Goal: Task Accomplishment & Management: Use online tool/utility

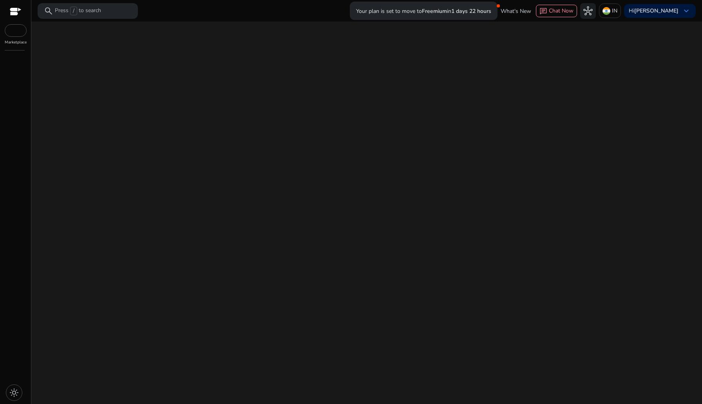
click at [342, 155] on div "We are getting things ready for you..." at bounding box center [366, 213] width 664 height 383
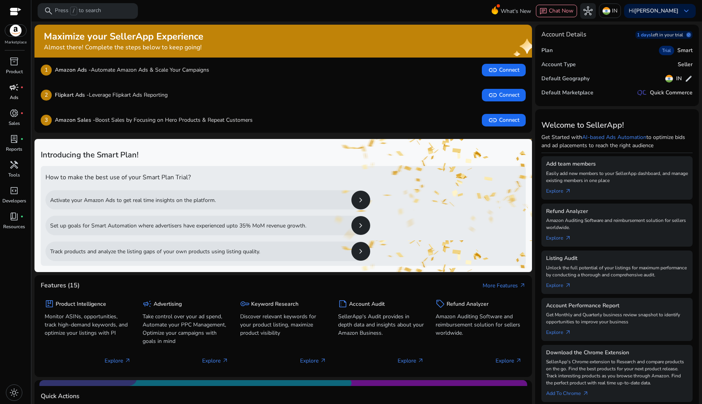
click at [14, 92] on span "campaign" at bounding box center [13, 87] width 9 height 9
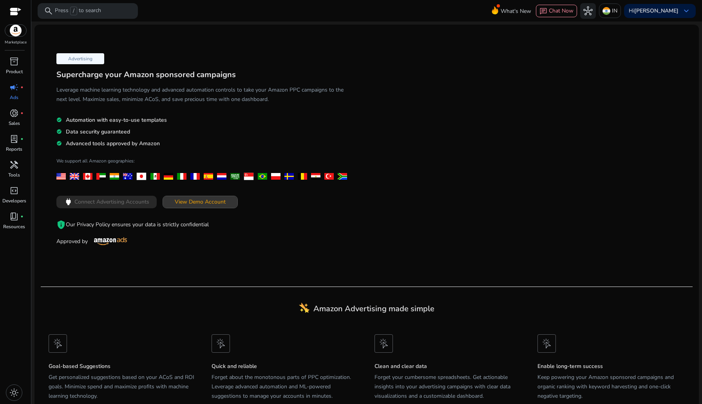
click at [179, 196] on span at bounding box center [200, 202] width 74 height 19
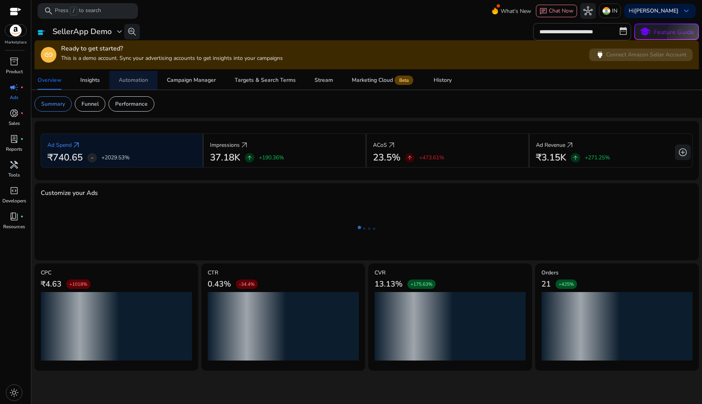
click at [125, 79] on div "Automation" at bounding box center [133, 80] width 29 height 5
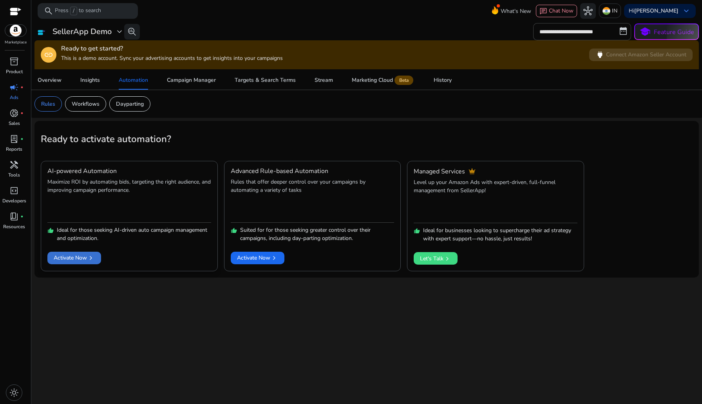
click at [83, 262] on span "Activate Now chevron_right" at bounding box center [74, 258] width 41 height 8
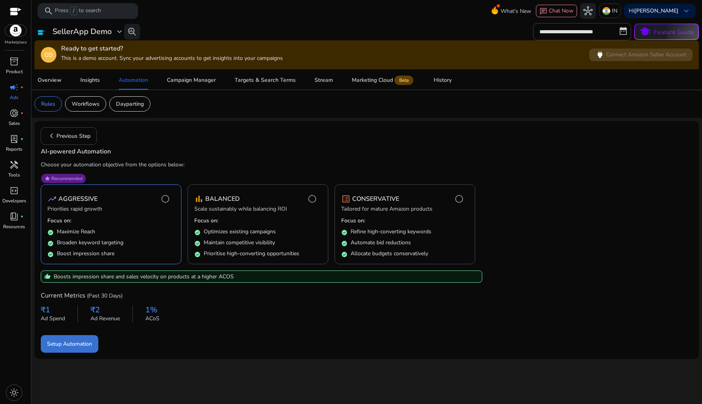
click at [78, 345] on span "Setup Automation" at bounding box center [69, 344] width 45 height 8
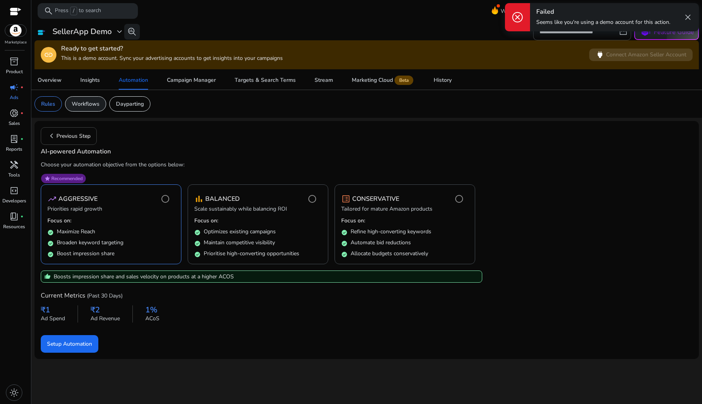
click at [81, 108] on p "Workflows" at bounding box center [86, 104] width 28 height 8
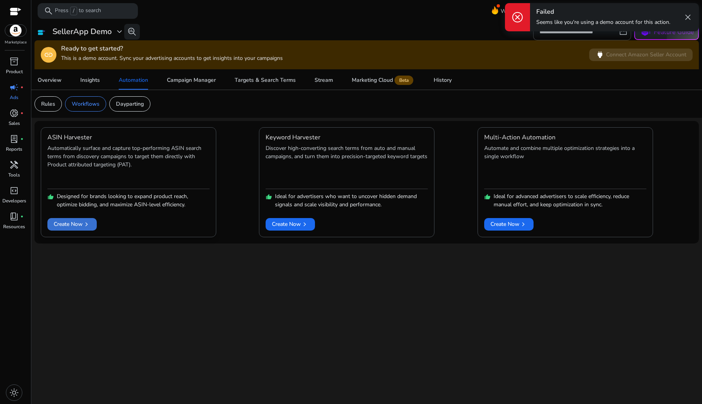
click at [75, 224] on span "Create Now chevron_right" at bounding box center [72, 224] width 37 height 8
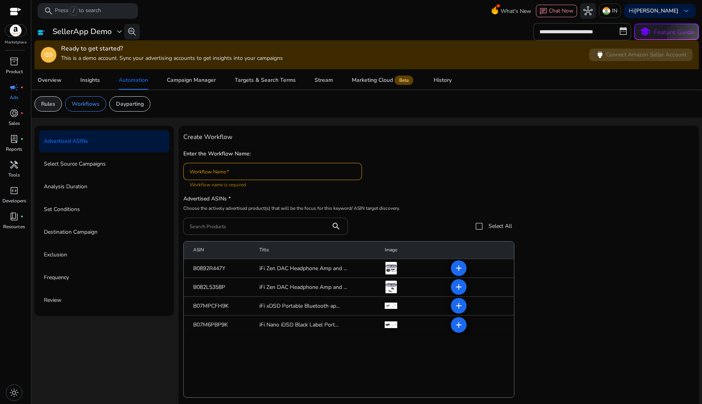
click at [54, 105] on p "Rules" at bounding box center [48, 104] width 14 height 8
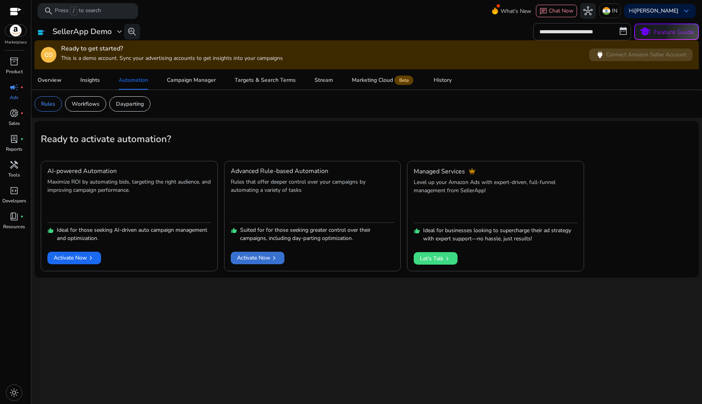
click at [255, 255] on span "Activate Now chevron_right" at bounding box center [257, 258] width 41 height 8
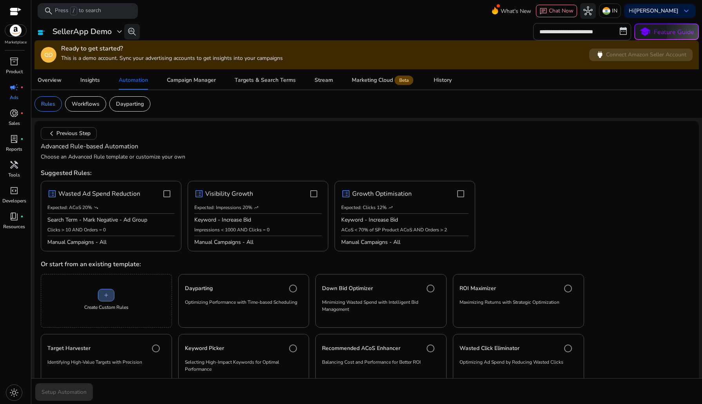
click at [105, 300] on span at bounding box center [106, 295] width 16 height 19
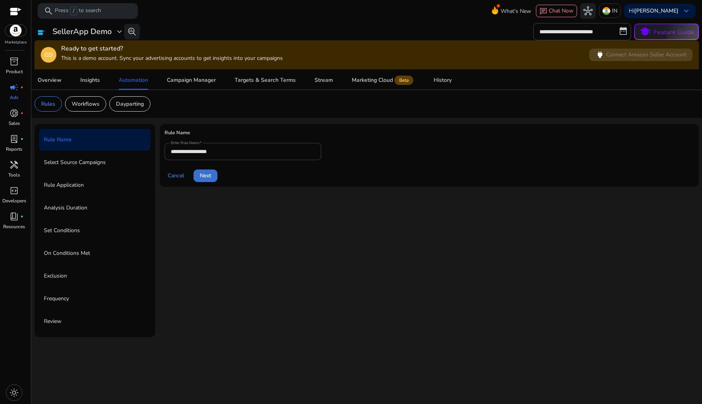
click at [206, 179] on span "Next" at bounding box center [205, 176] width 11 height 8
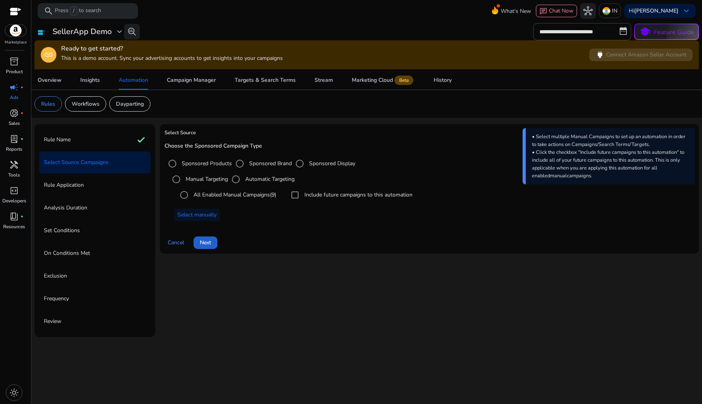
click at [202, 242] on span "Next" at bounding box center [205, 243] width 11 height 8
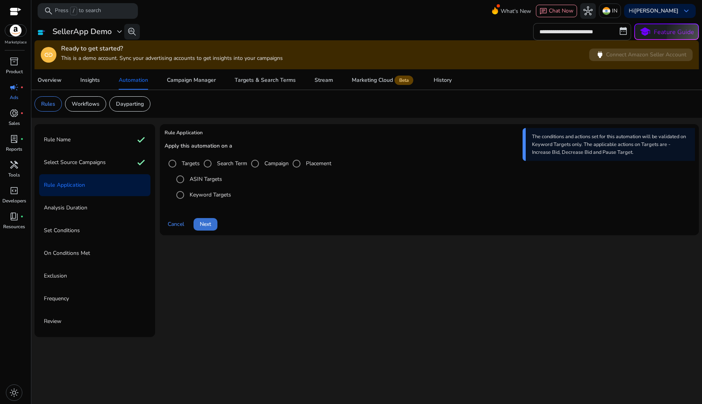
click at [213, 222] on span at bounding box center [205, 224] width 24 height 19
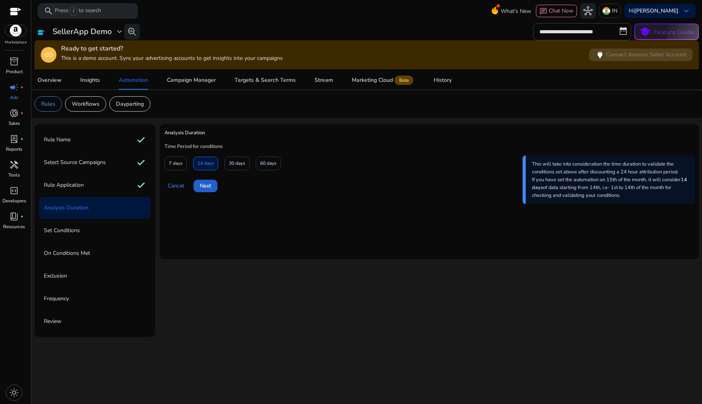
click at [208, 192] on span at bounding box center [205, 186] width 24 height 19
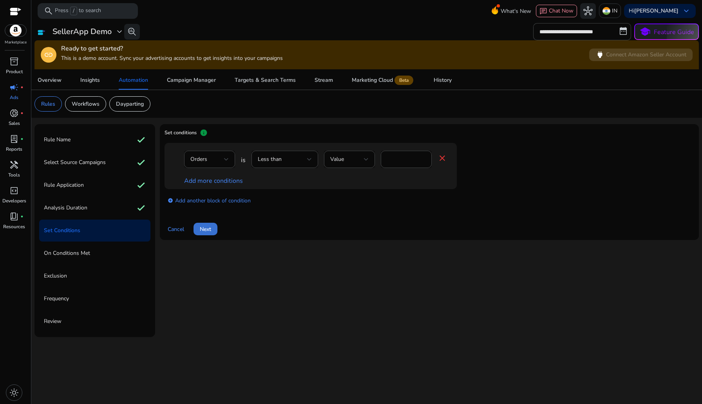
click at [208, 227] on span "Next" at bounding box center [205, 229] width 11 height 8
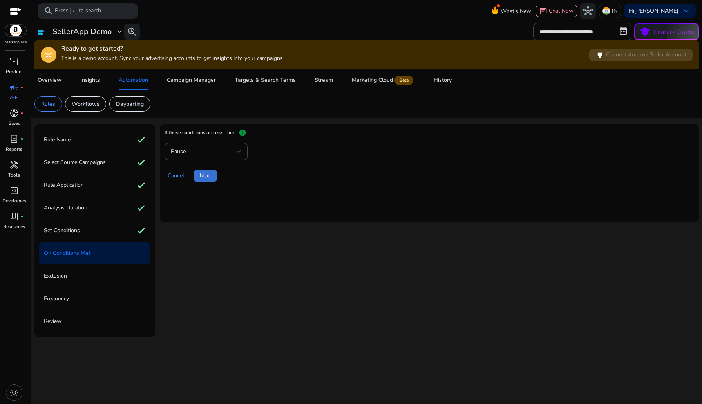
click at [213, 175] on span at bounding box center [205, 175] width 24 height 19
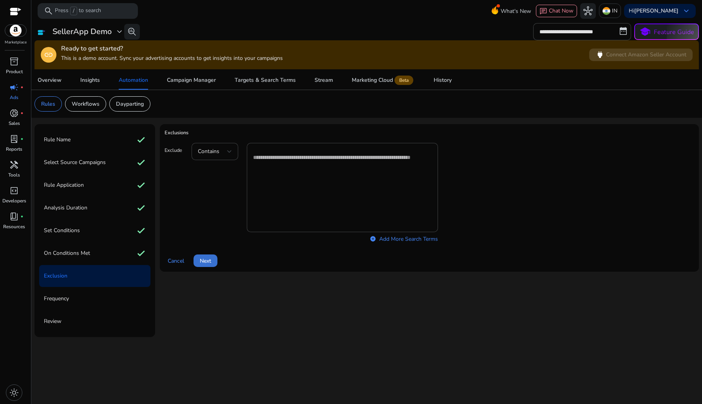
click at [205, 257] on span "Next" at bounding box center [205, 261] width 11 height 8
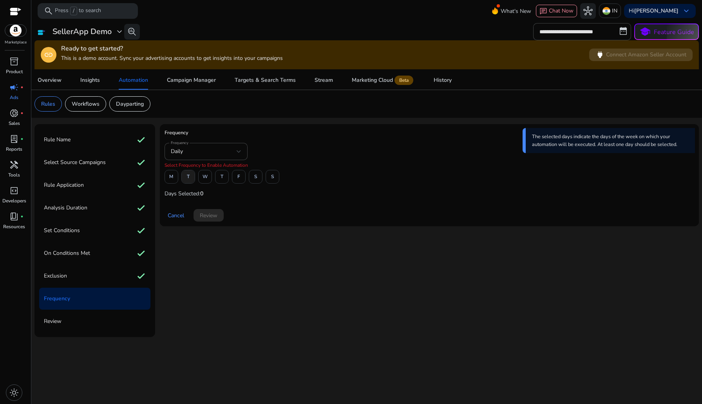
click at [194, 181] on span at bounding box center [188, 176] width 13 height 19
click at [210, 221] on span at bounding box center [208, 215] width 30 height 19
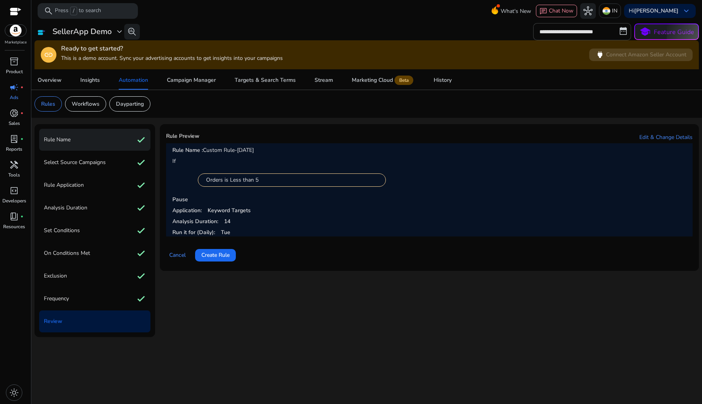
click at [80, 147] on div "Rule Name check" at bounding box center [94, 140] width 111 height 22
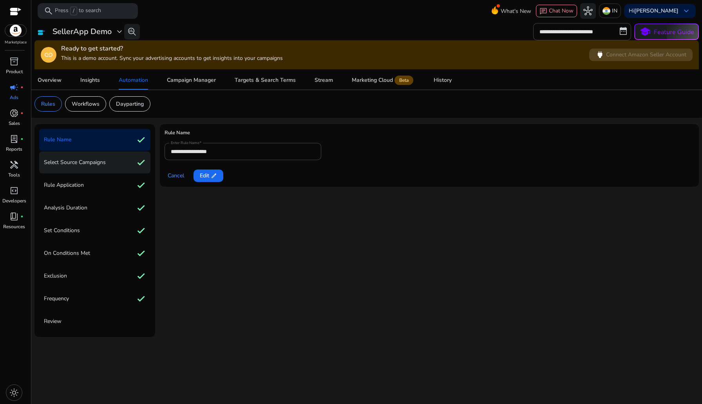
click at [83, 155] on div "Select Source Campaigns check" at bounding box center [94, 163] width 111 height 22
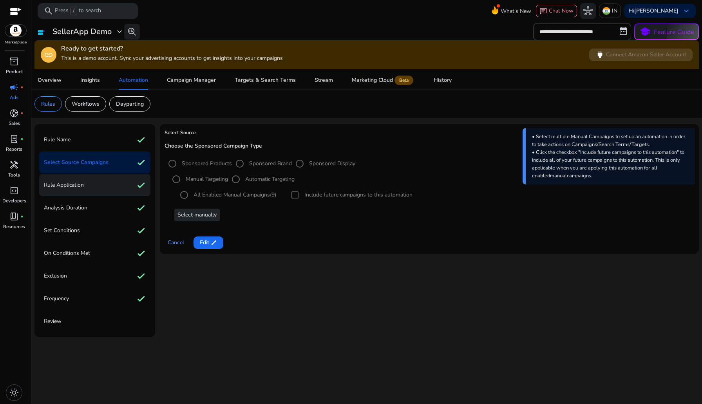
click at [81, 186] on p "Rule Application" at bounding box center [64, 185] width 40 height 13
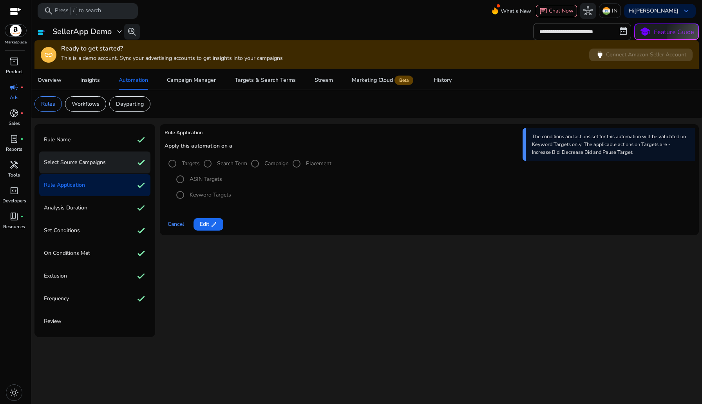
click at [80, 167] on p "Select Source Campaigns" at bounding box center [75, 162] width 62 height 13
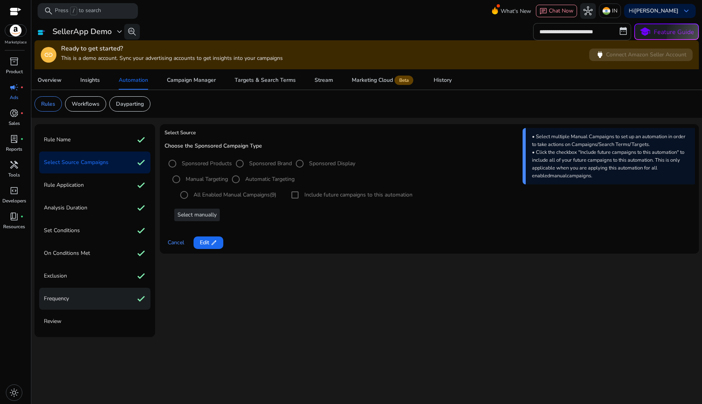
click at [77, 305] on div "Frequency check" at bounding box center [94, 299] width 111 height 22
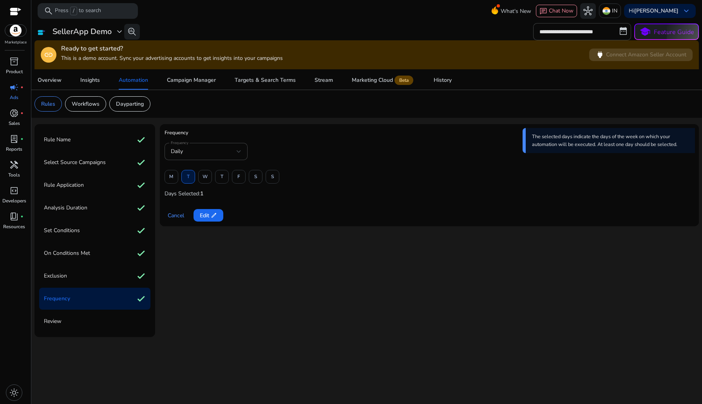
click at [67, 326] on div "Review" at bounding box center [94, 322] width 111 height 22
click at [57, 319] on p "Review" at bounding box center [53, 321] width 18 height 13
click at [76, 325] on div "Review" at bounding box center [94, 322] width 111 height 22
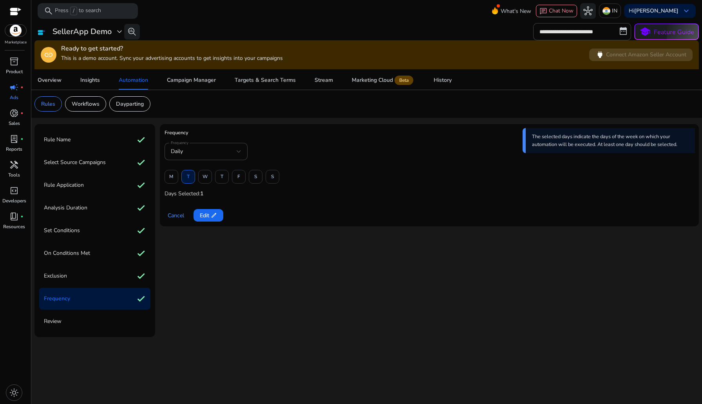
click at [54, 325] on p "Review" at bounding box center [53, 321] width 18 height 13
click at [53, 322] on p "Review" at bounding box center [53, 321] width 18 height 13
click at [211, 216] on span "edit" at bounding box center [214, 215] width 6 height 6
click at [215, 214] on span "Review" at bounding box center [209, 215] width 18 height 8
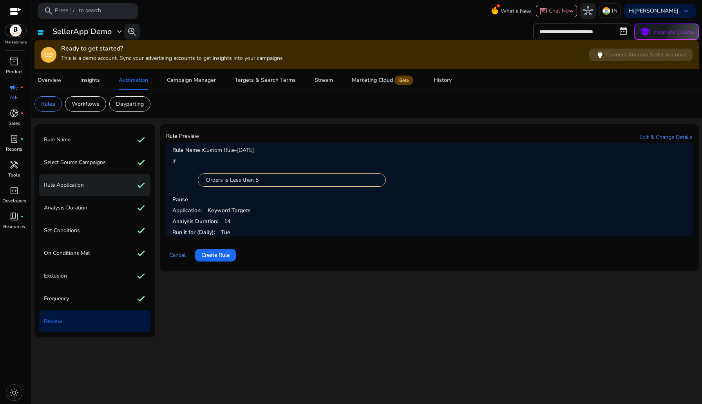
click at [94, 188] on div "Rule Application check" at bounding box center [94, 185] width 111 height 22
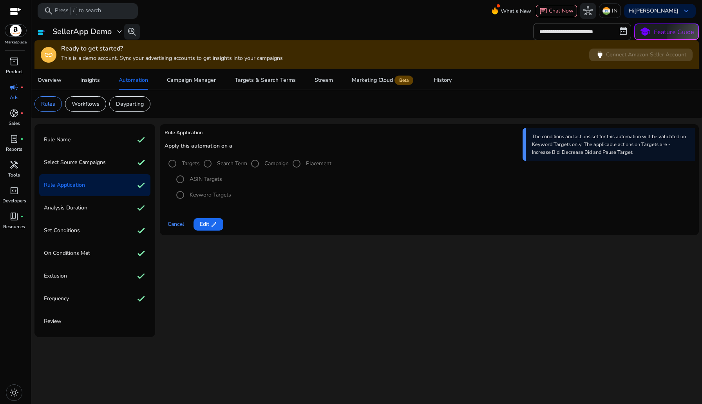
click at [83, 323] on div "Review" at bounding box center [94, 322] width 111 height 22
click at [65, 291] on div "Frequency check" at bounding box center [94, 299] width 111 height 22
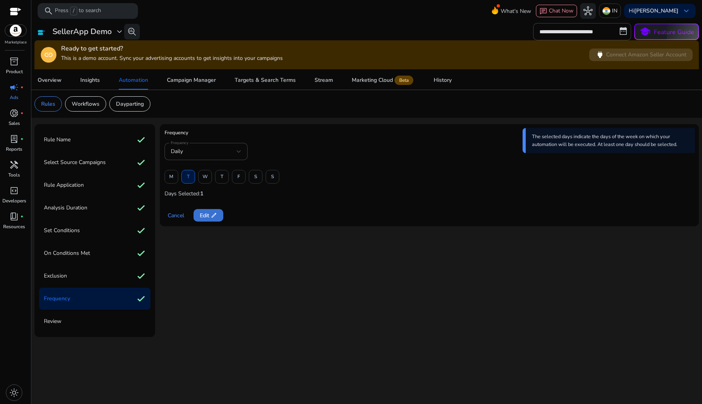
click at [210, 216] on app-icon "edit" at bounding box center [213, 215] width 8 height 6
click at [210, 216] on span "Review" at bounding box center [209, 215] width 18 height 8
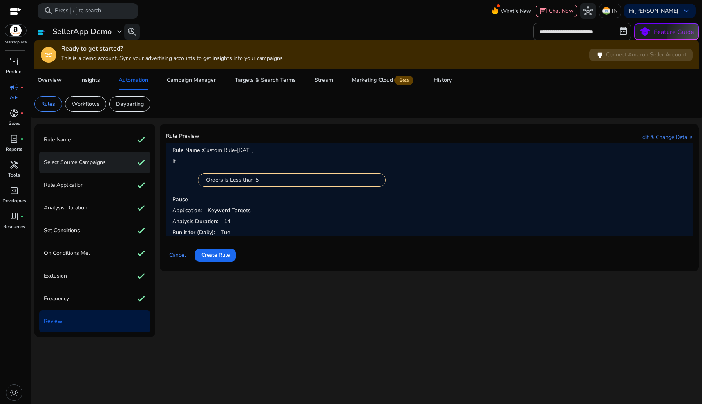
click at [73, 157] on p "Select Source Campaigns" at bounding box center [75, 162] width 62 height 13
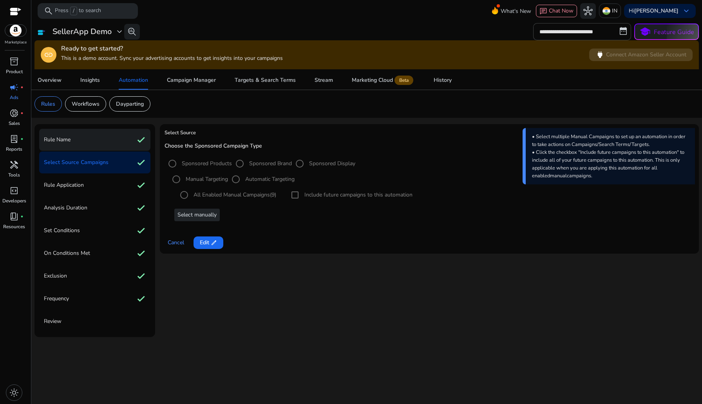
click at [61, 144] on p "Rule Name" at bounding box center [57, 140] width 27 height 13
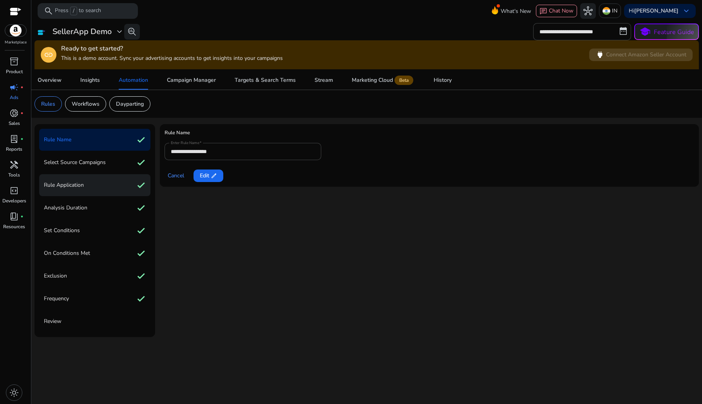
click at [67, 186] on p "Rule Application" at bounding box center [64, 185] width 40 height 13
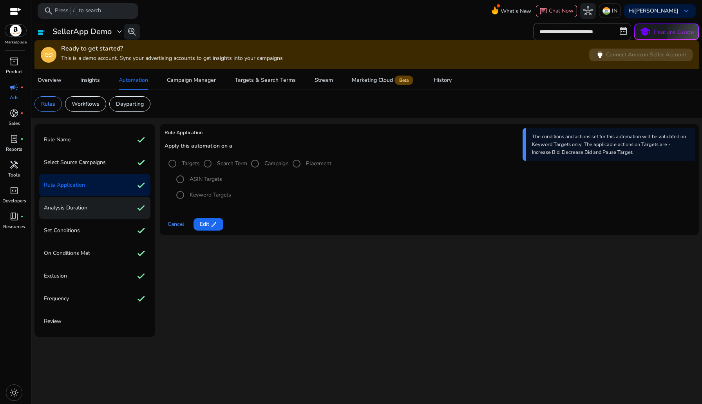
click at [81, 211] on p "Analysis Duration" at bounding box center [65, 208] width 43 height 13
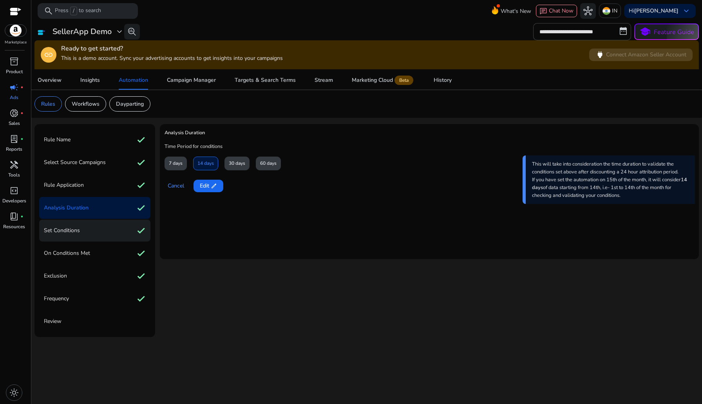
click at [87, 231] on div "Set Conditions check" at bounding box center [94, 231] width 111 height 22
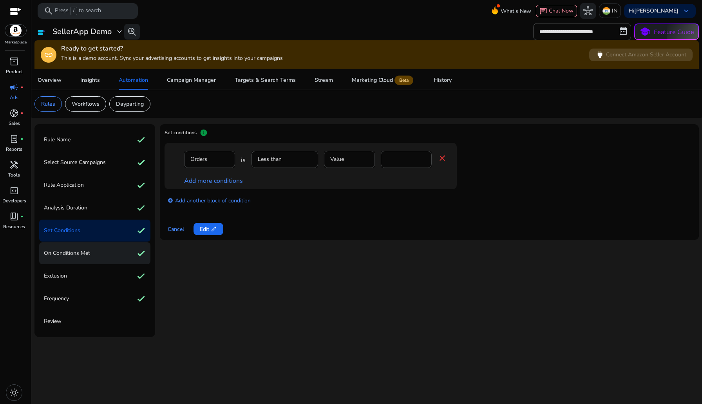
click at [132, 252] on div "On Conditions Met check" at bounding box center [94, 253] width 111 height 22
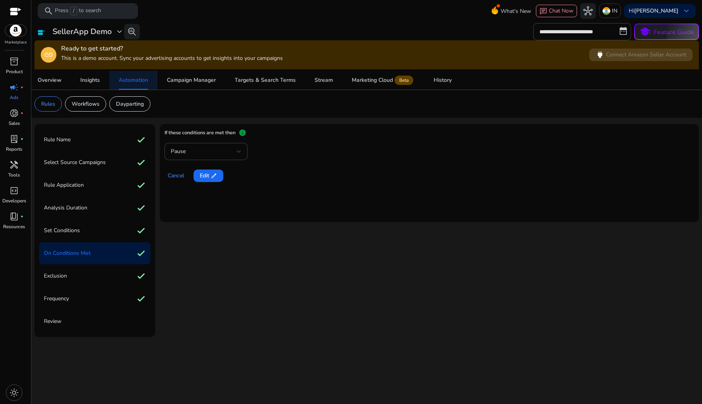
click at [136, 83] on div "Automation" at bounding box center [133, 80] width 29 height 5
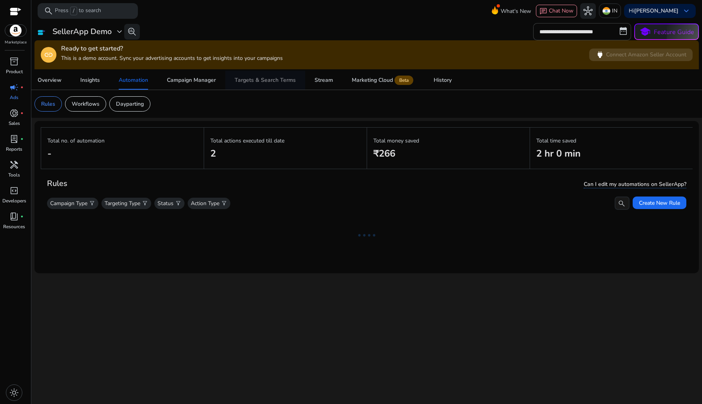
click at [277, 76] on span "Targets & Search Terms" at bounding box center [265, 80] width 61 height 19
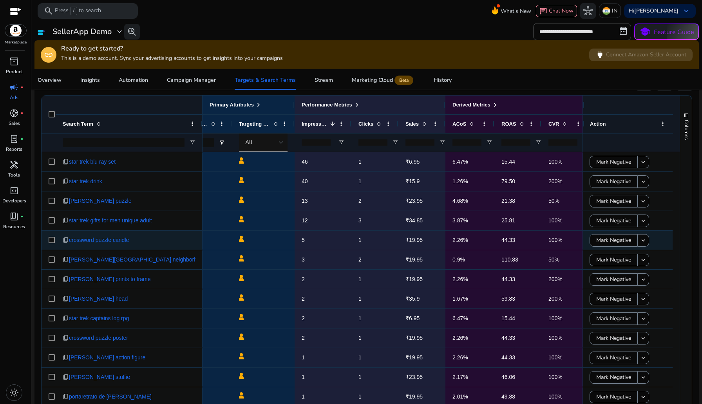
scroll to position [0, 248]
